Goal: Transaction & Acquisition: Purchase product/service

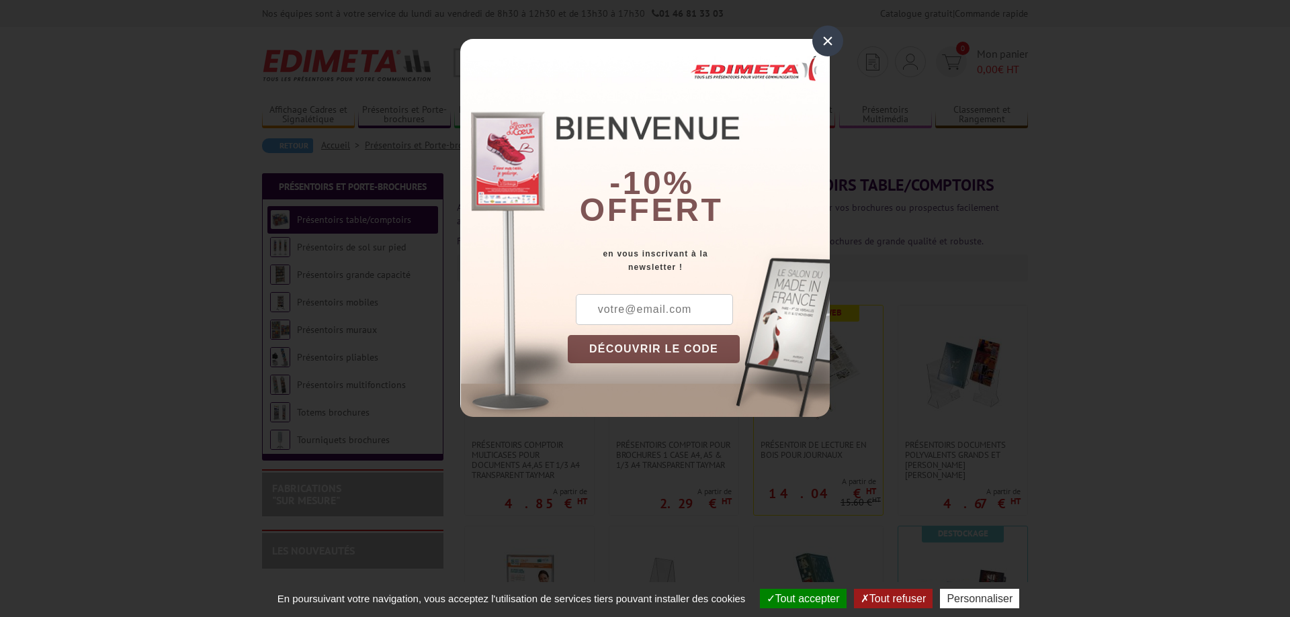
click at [829, 32] on div "×" at bounding box center [827, 41] width 31 height 31
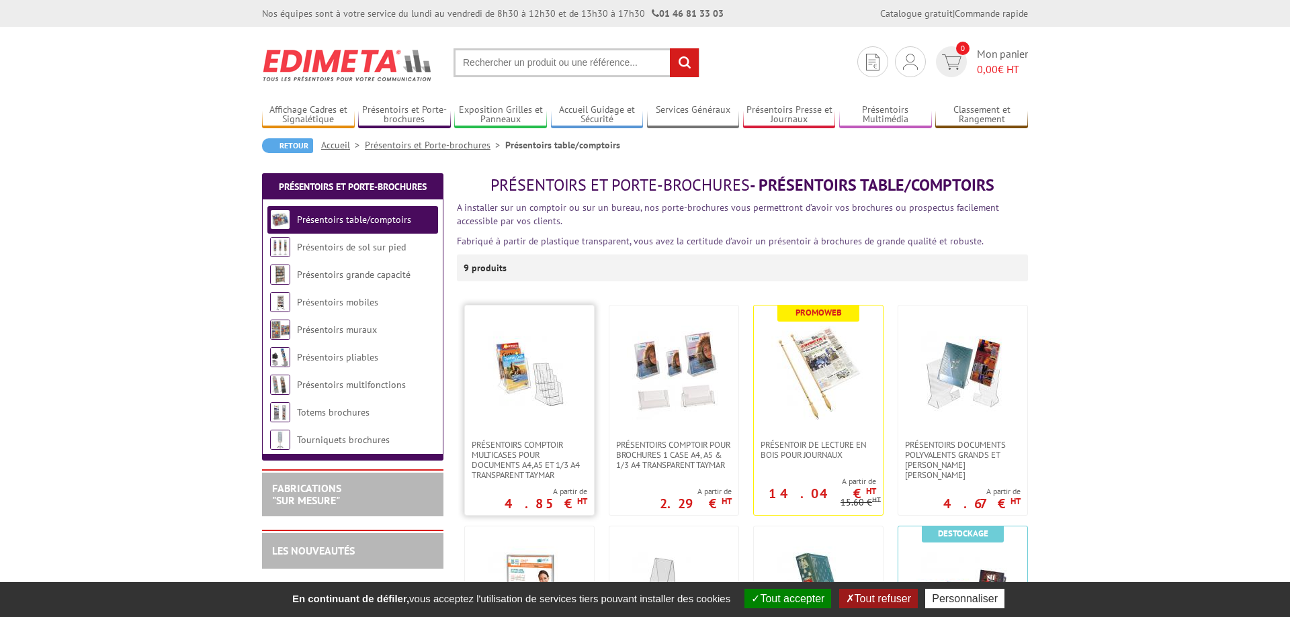
click at [510, 412] on img at bounding box center [529, 373] width 94 height 94
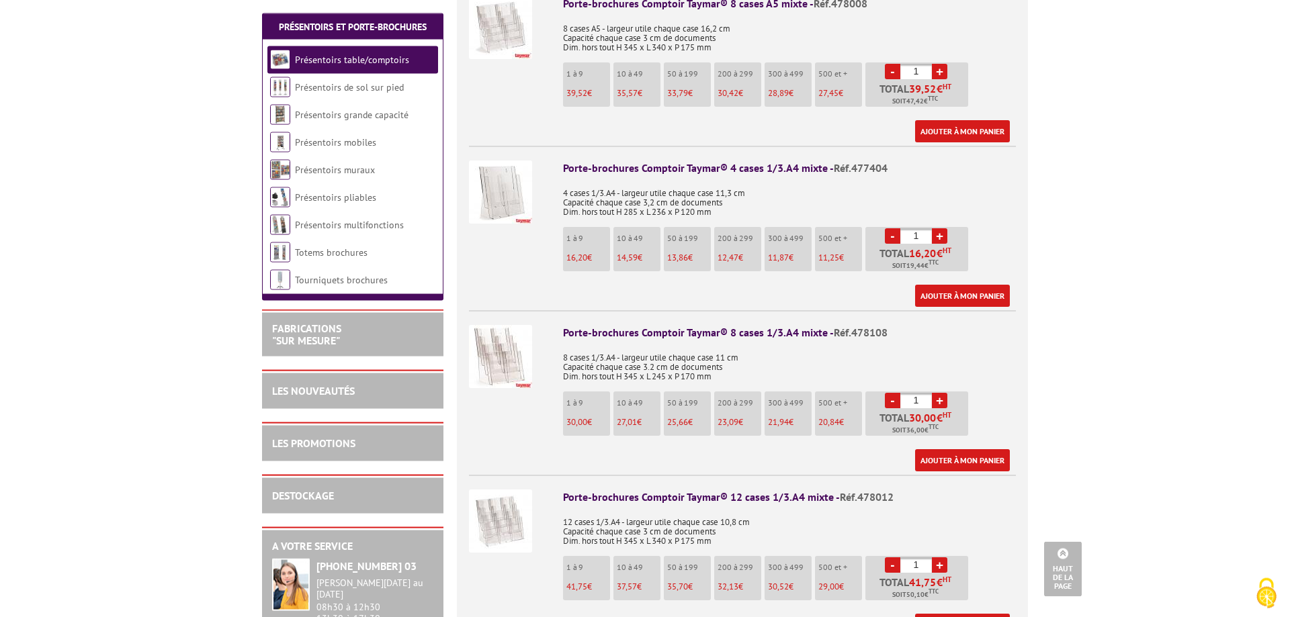
scroll to position [2467, 0]
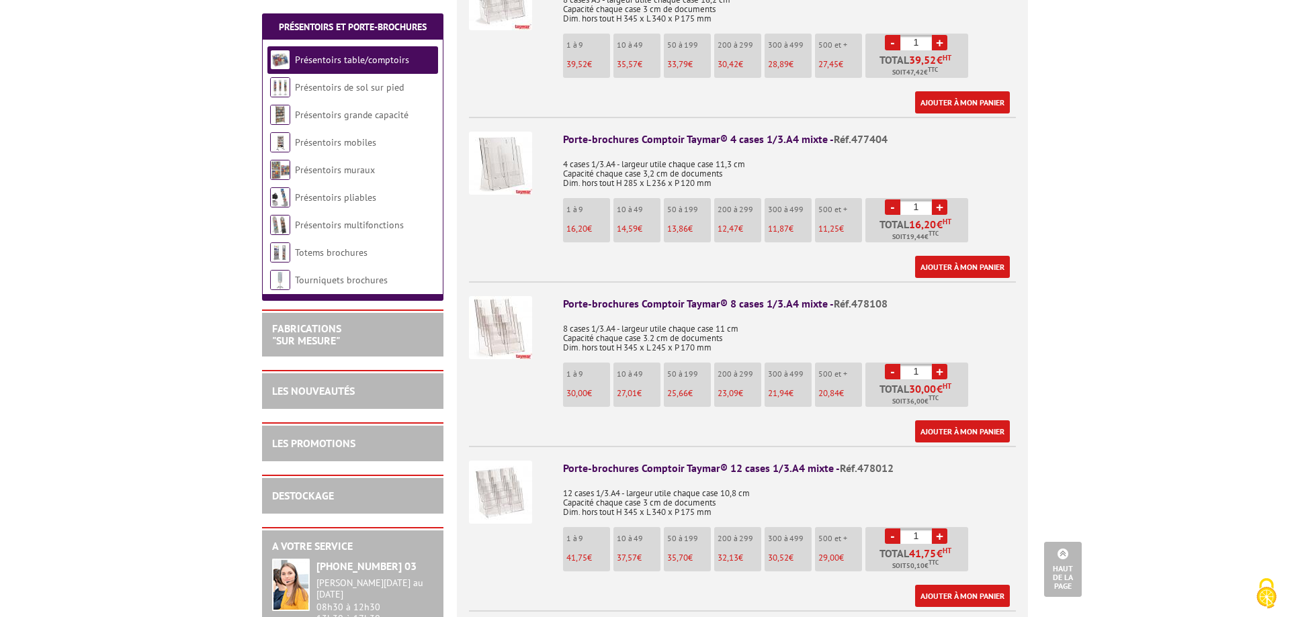
click at [494, 311] on img at bounding box center [500, 327] width 63 height 63
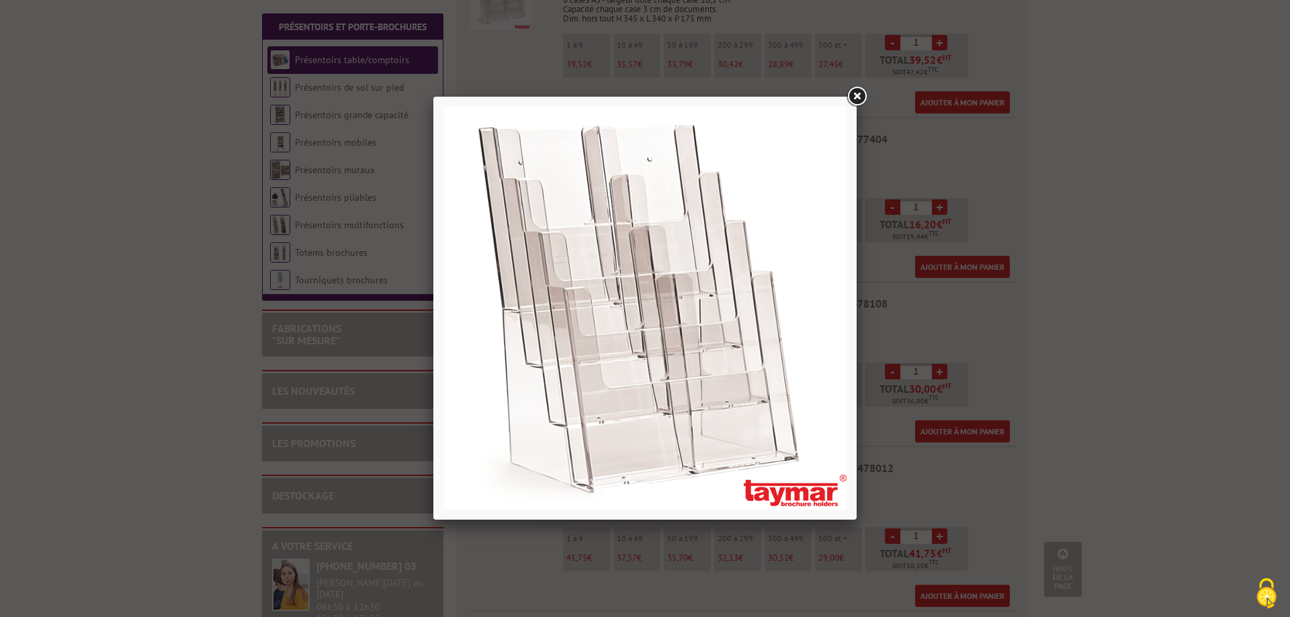
click at [855, 93] on link at bounding box center [857, 97] width 24 height 24
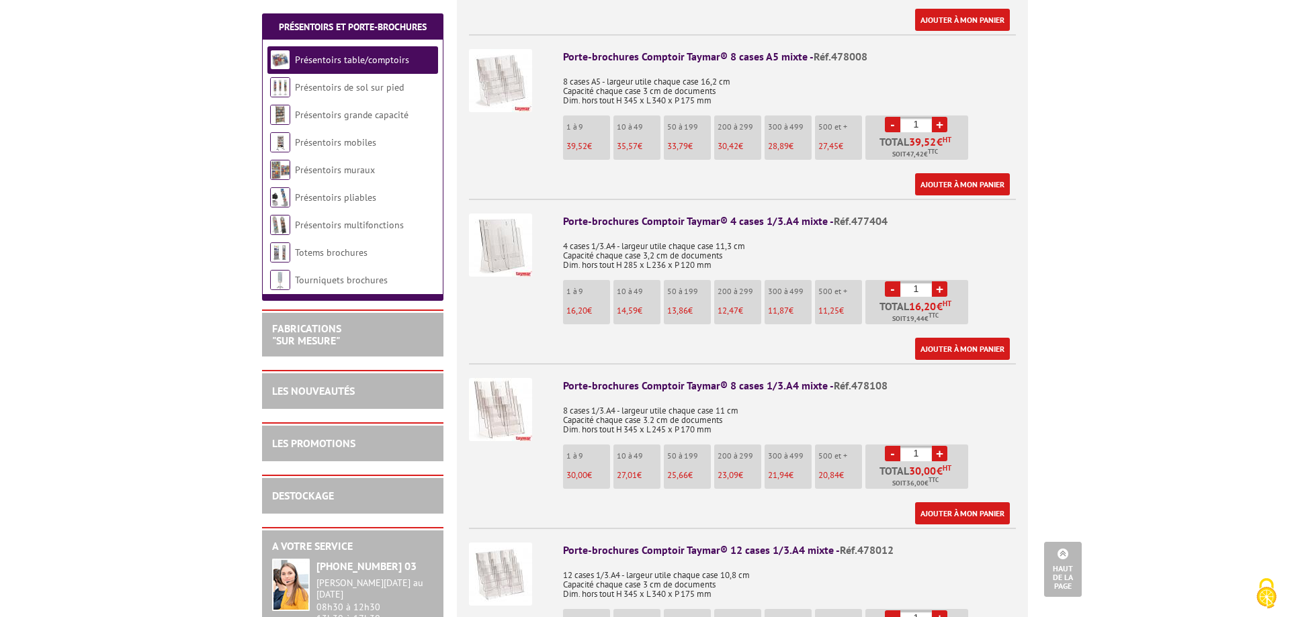
scroll to position [2330, 0]
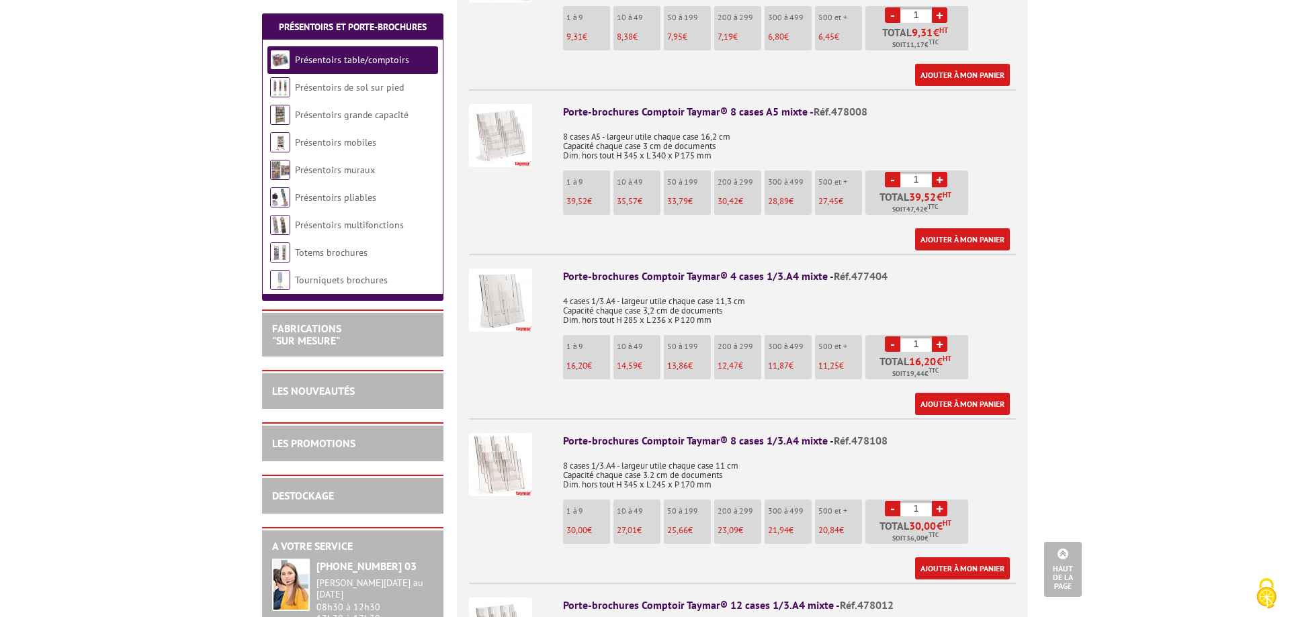
click at [487, 269] on img at bounding box center [500, 300] width 63 height 63
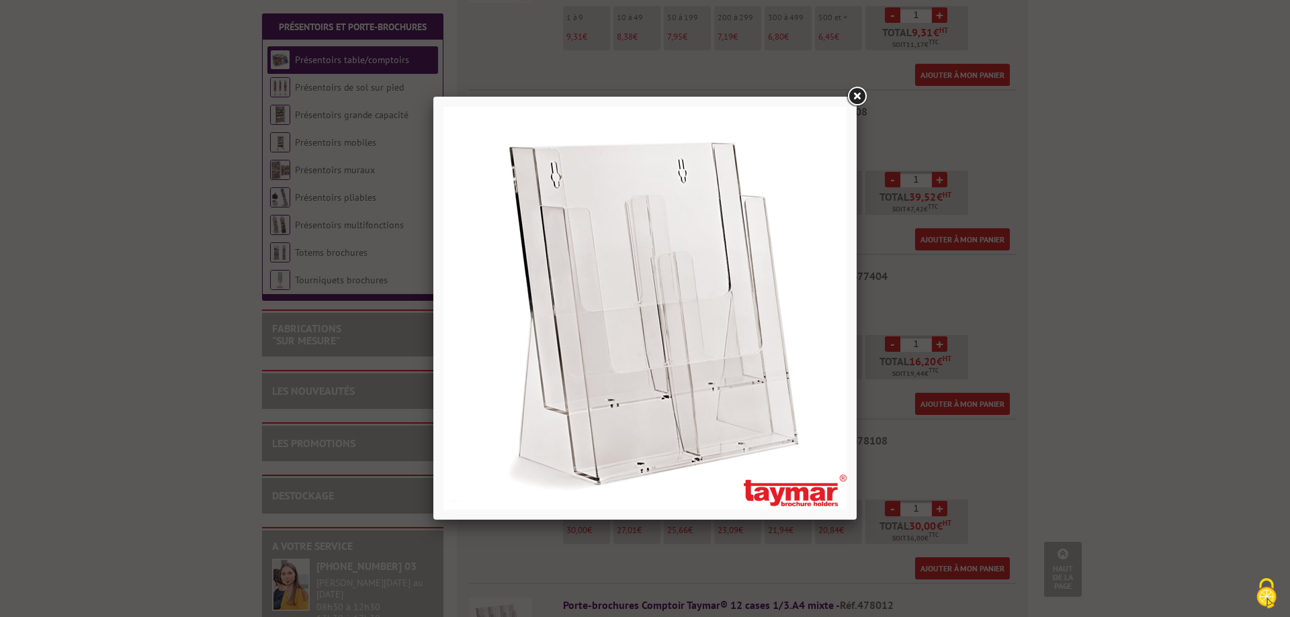
click at [857, 94] on link at bounding box center [857, 97] width 24 height 24
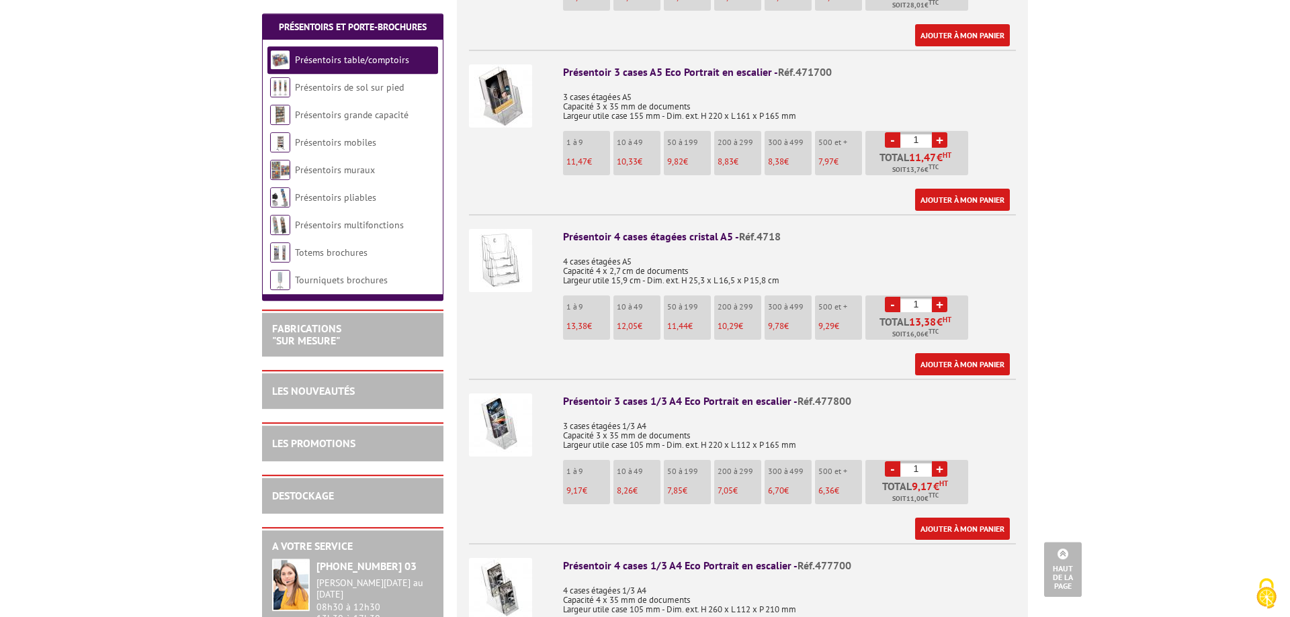
scroll to position [1028, 0]
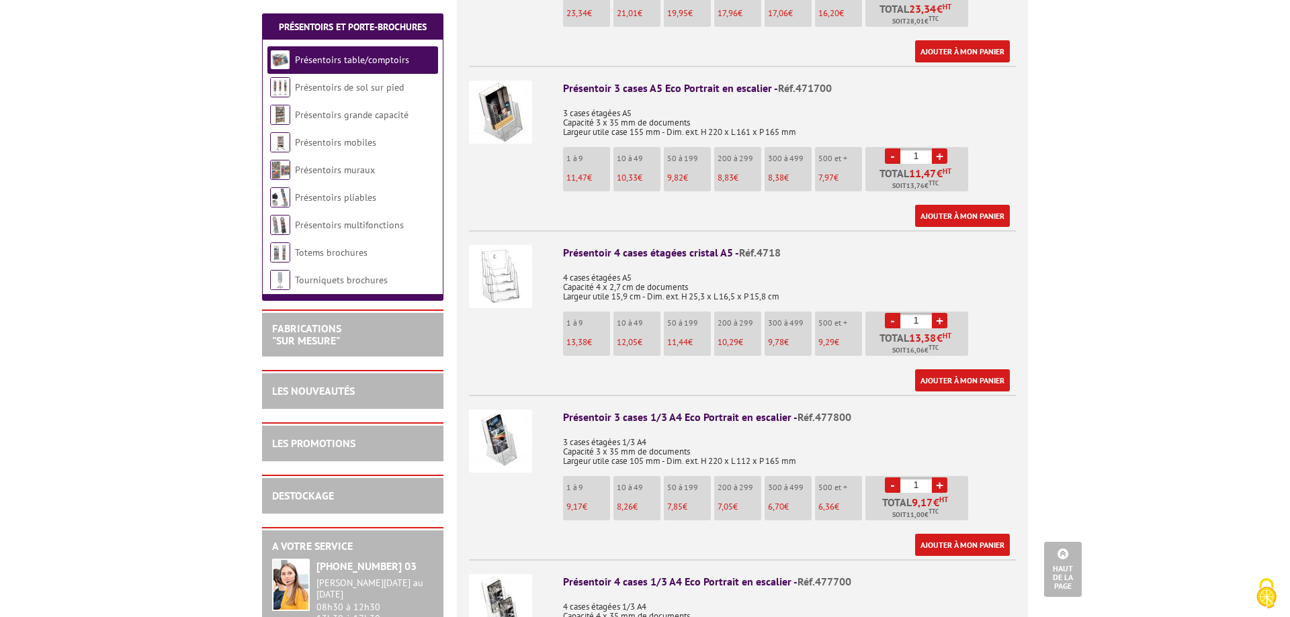
click at [505, 245] on img at bounding box center [500, 276] width 63 height 63
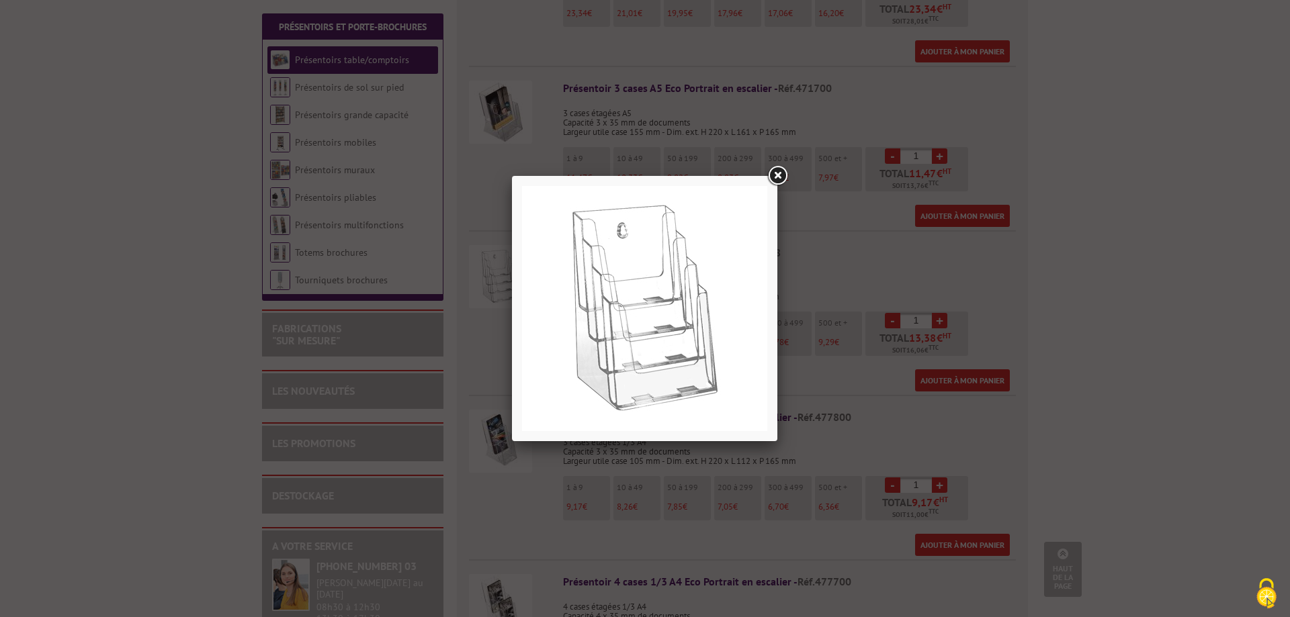
click at [777, 170] on link at bounding box center [777, 176] width 24 height 24
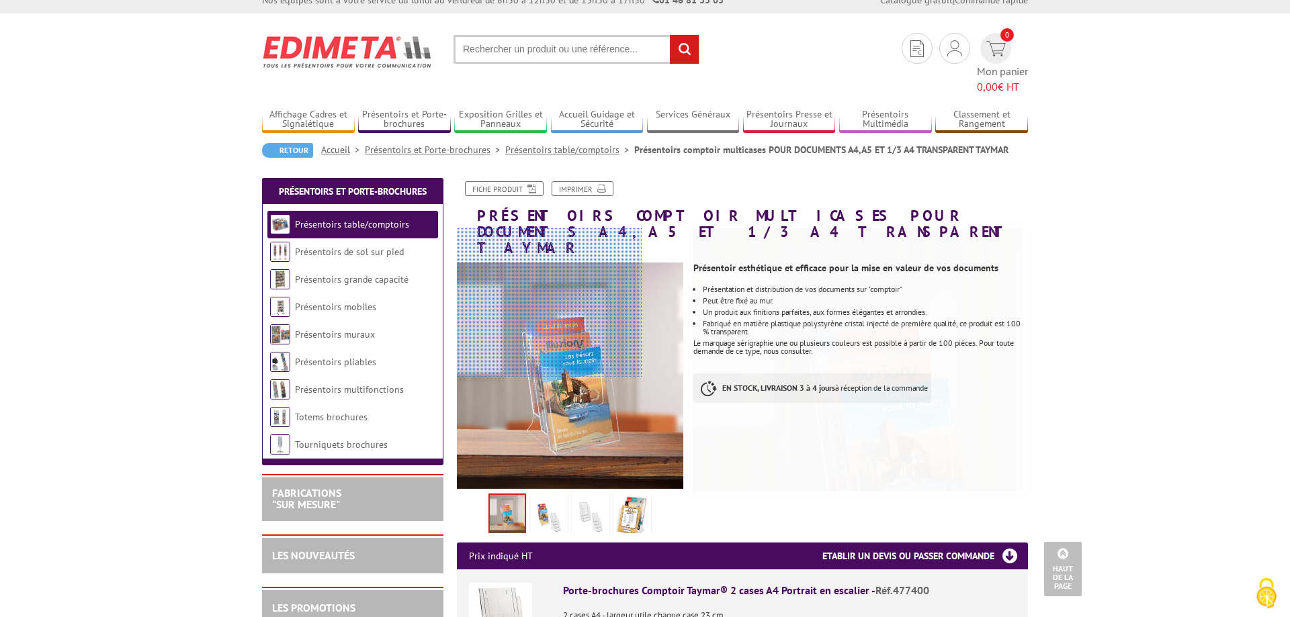
scroll to position [0, 0]
